Goal: Transaction & Acquisition: Download file/media

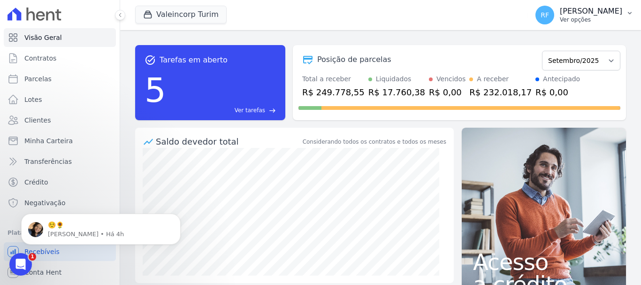
click at [602, 16] on p "Ver opções" at bounding box center [591, 20] width 62 height 8
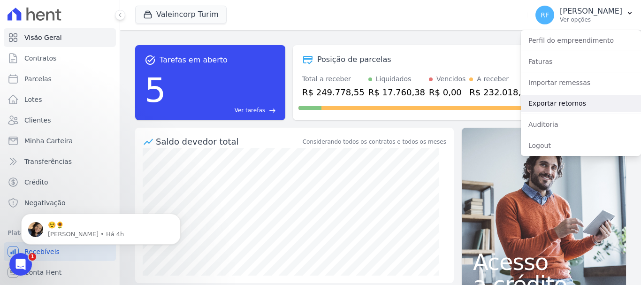
click at [555, 107] on link "Exportar retornos" at bounding box center [581, 103] width 120 height 17
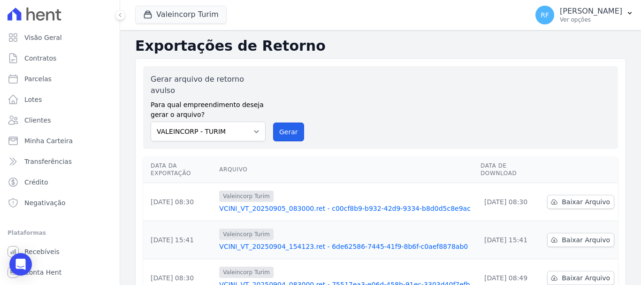
drag, startPoint x: 283, startPoint y: 122, endPoint x: 351, endPoint y: 73, distance: 84.0
click at [282, 122] on button "Gerar" at bounding box center [288, 131] width 31 height 19
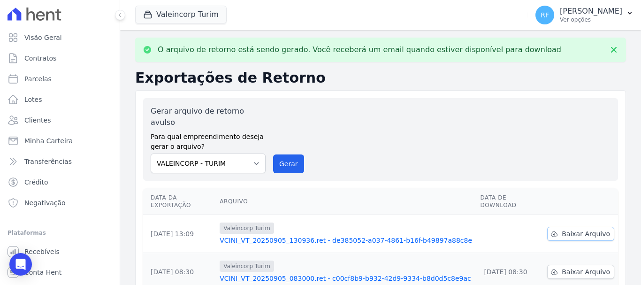
click at [606, 227] on link "Baixar Arquivo" at bounding box center [580, 234] width 67 height 14
